Goal: Task Accomplishment & Management: Use online tool/utility

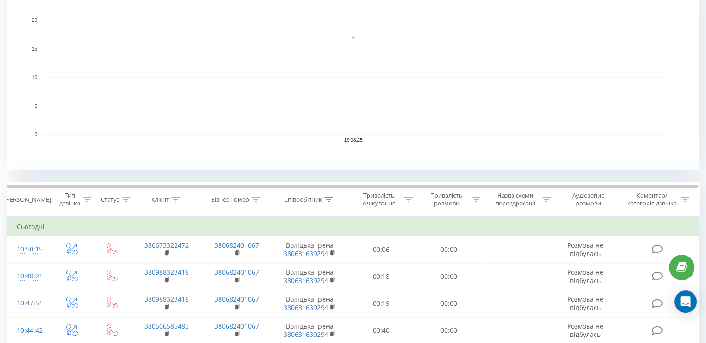
scroll to position [232, 0]
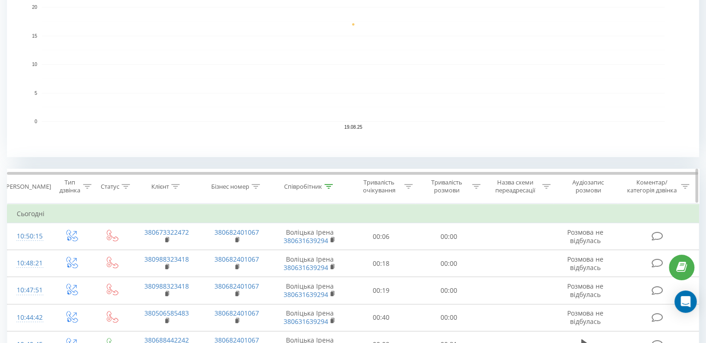
click at [329, 182] on div at bounding box center [328, 186] width 8 height 8
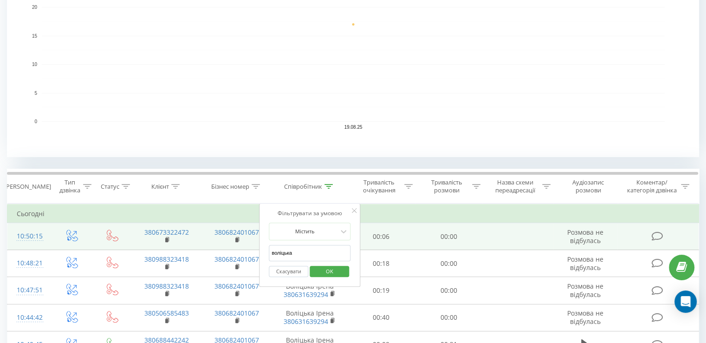
drag, startPoint x: 308, startPoint y: 254, endPoint x: 231, endPoint y: 240, distance: 78.2
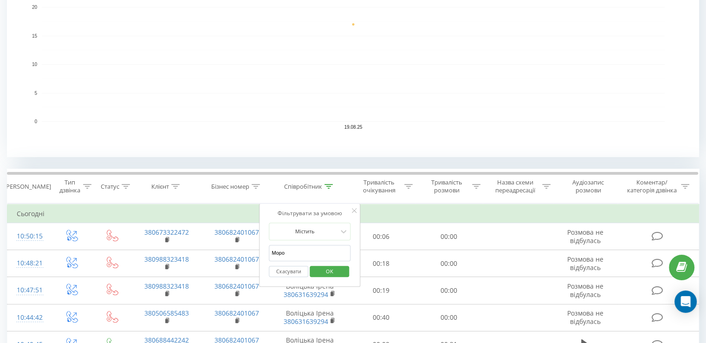
type input "Морозова"
click at [332, 266] on span "OK" at bounding box center [330, 271] width 26 height 14
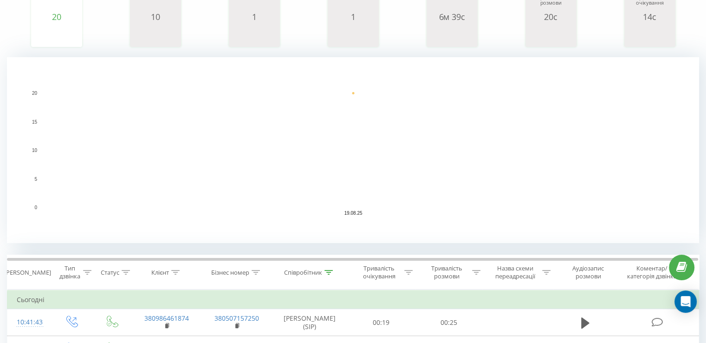
scroll to position [232, 0]
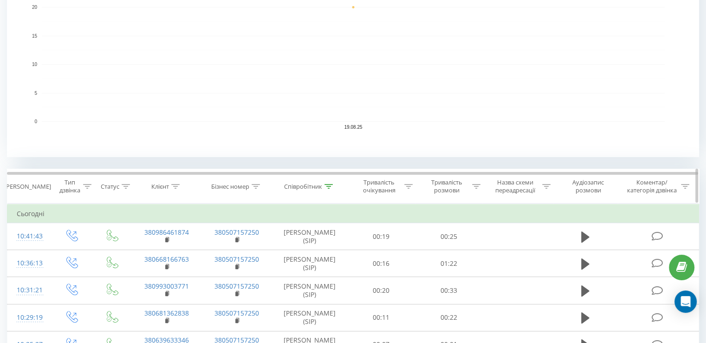
click at [327, 179] on th "Співробітник" at bounding box center [310, 186] width 76 height 34
click at [329, 184] on icon at bounding box center [328, 186] width 8 height 5
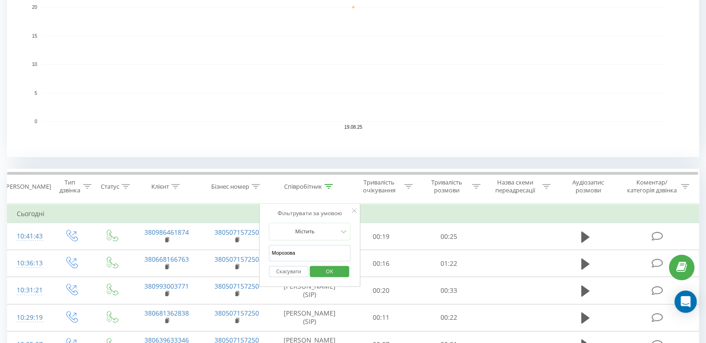
drag, startPoint x: 300, startPoint y: 256, endPoint x: 260, endPoint y: 245, distance: 41.0
click at [262, 246] on div "Фільтрувати за умовою Містить Морозова Скасувати OK" at bounding box center [309, 245] width 101 height 84
click at [297, 273] on button "Скасувати" at bounding box center [288, 271] width 39 height 12
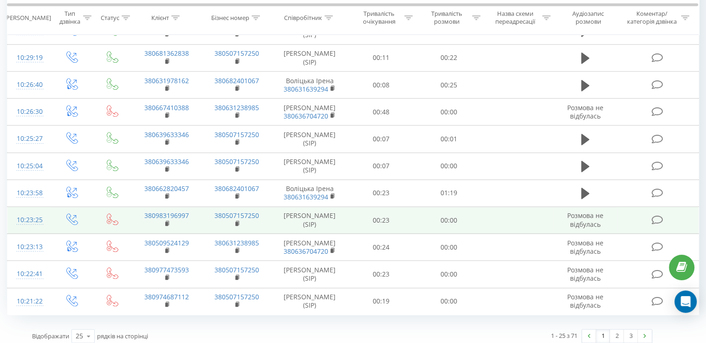
scroll to position [820, 0]
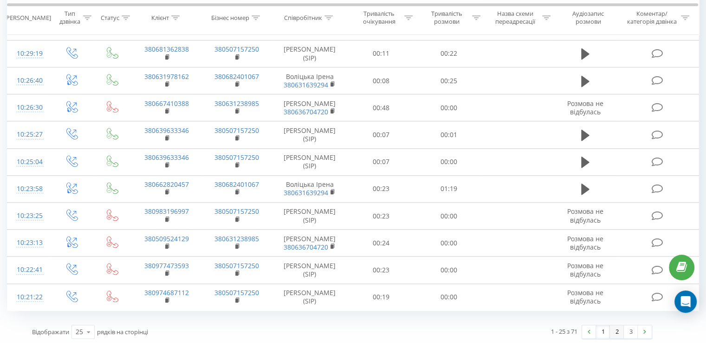
click at [616, 330] on link "2" at bounding box center [617, 331] width 14 height 13
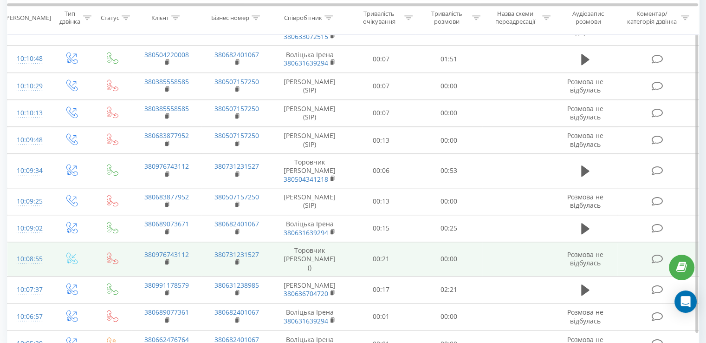
scroll to position [827, 0]
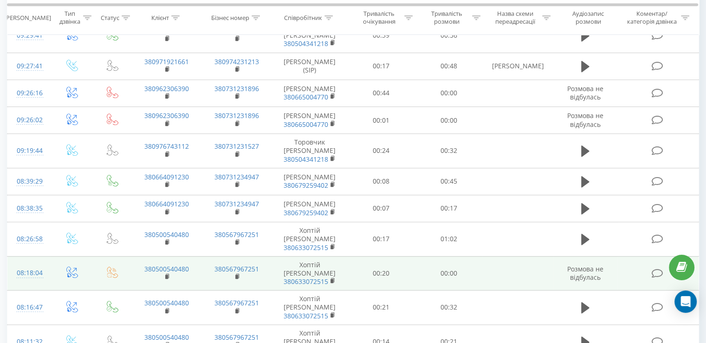
scroll to position [774, 0]
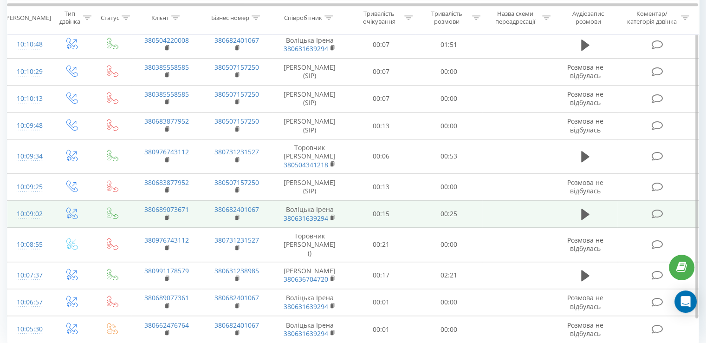
scroll to position [827, 0]
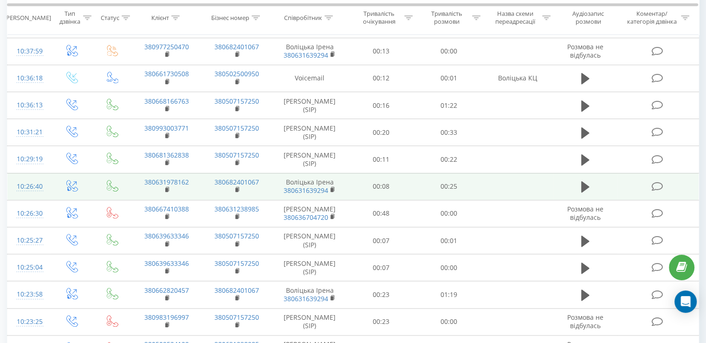
scroll to position [820, 0]
